Goal: Find specific page/section: Find specific page/section

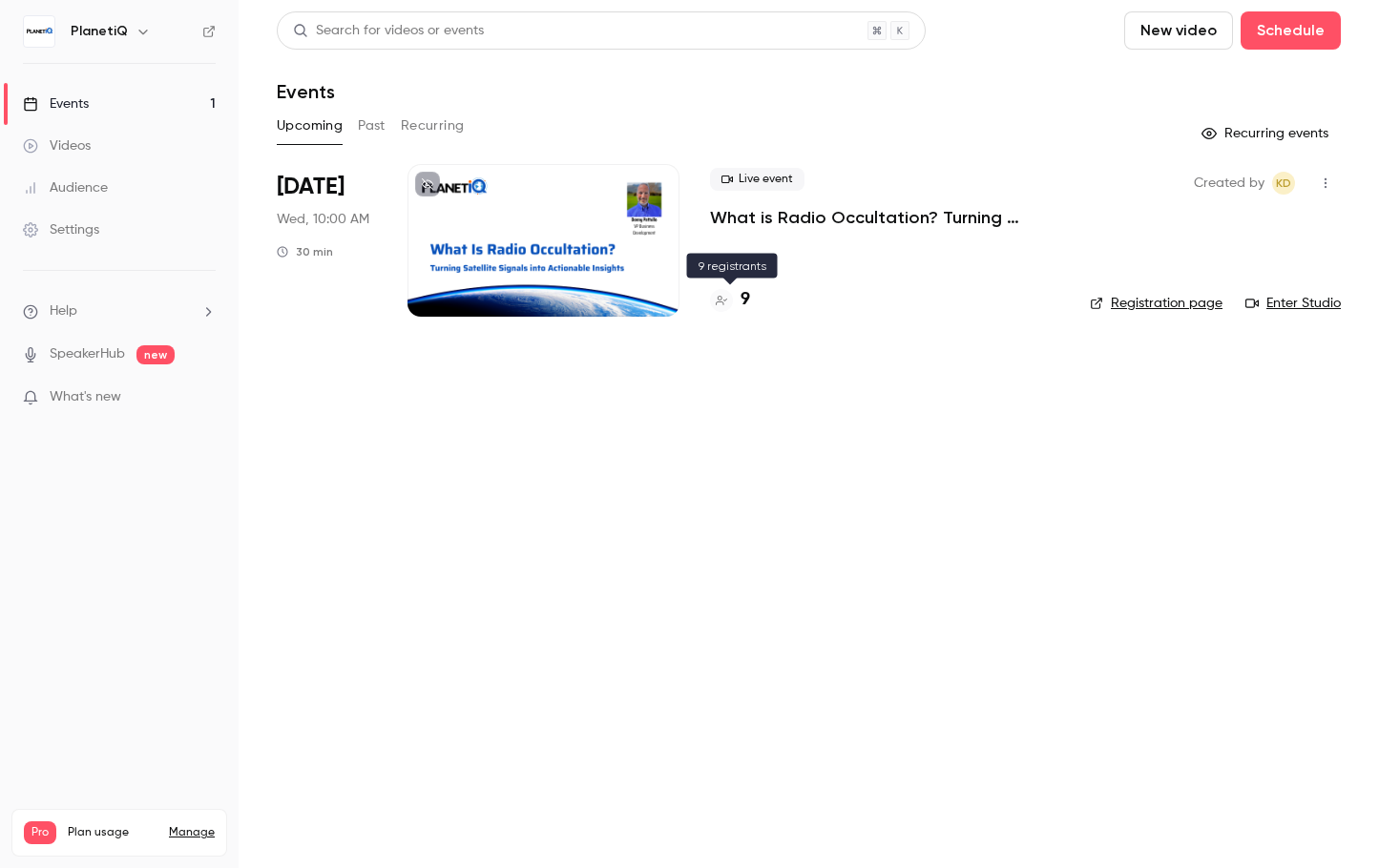
click at [747, 303] on h4 "9" at bounding box center [746, 300] width 10 height 25
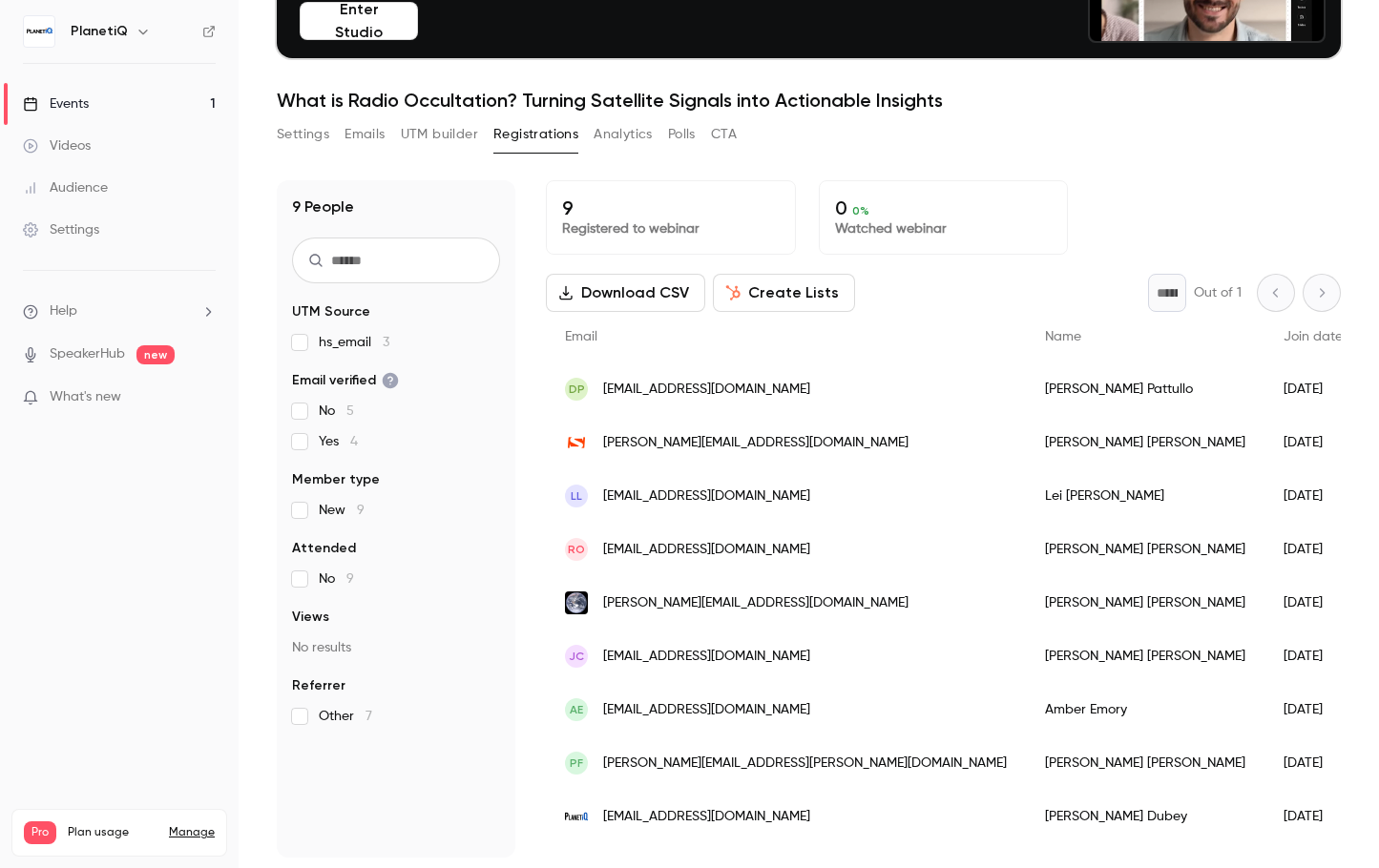
scroll to position [187, 0]
